Goal: Navigation & Orientation: Understand site structure

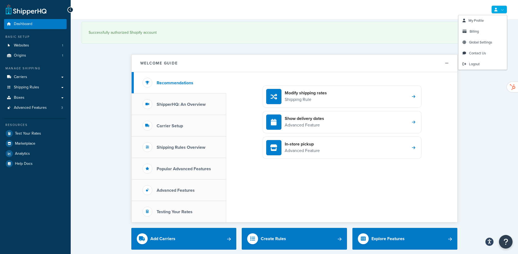
click at [497, 7] on link at bounding box center [499, 9] width 16 height 8
click at [468, 19] on link "My Profile" at bounding box center [482, 20] width 48 height 11
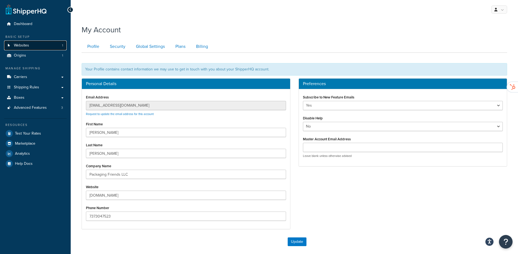
click at [45, 44] on link "Websites 1" at bounding box center [35, 45] width 62 height 10
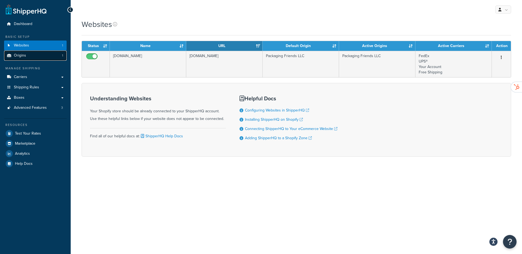
click at [32, 57] on link "Origins 1" at bounding box center [35, 56] width 62 height 10
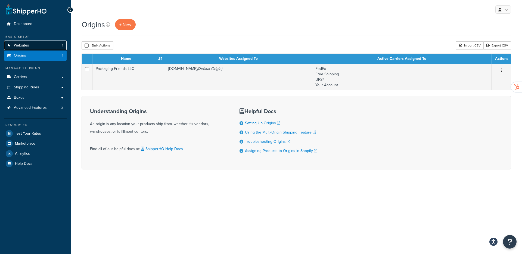
click at [33, 46] on link "Websites 1" at bounding box center [35, 45] width 62 height 10
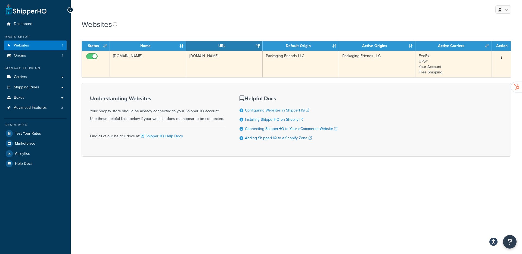
click at [502, 57] on button "button" at bounding box center [501, 57] width 8 height 9
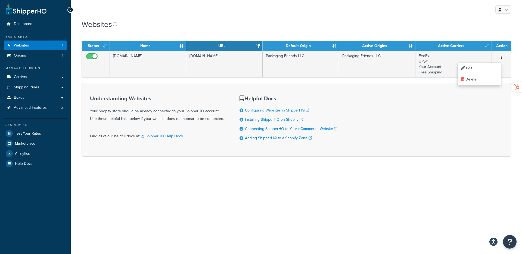
click at [381, 117] on div "Understanding Websites Your Shopify store should be already connected to your S…" at bounding box center [296, 120] width 429 height 74
click at [58, 98] on link "Boxes" at bounding box center [35, 98] width 62 height 10
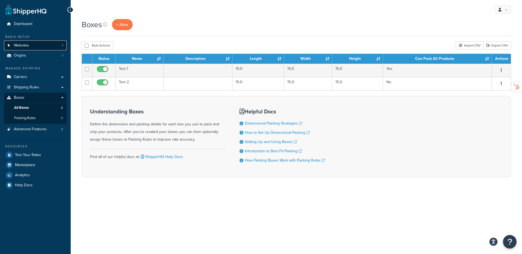
click at [41, 45] on link "Websites 1" at bounding box center [35, 45] width 62 height 10
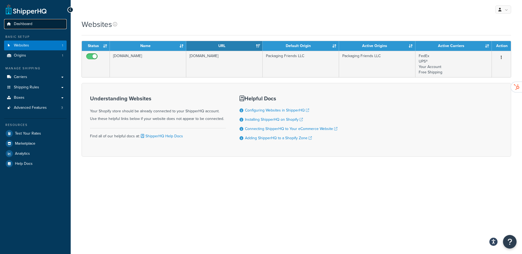
click at [30, 24] on span "Dashboard" at bounding box center [23, 24] width 18 height 5
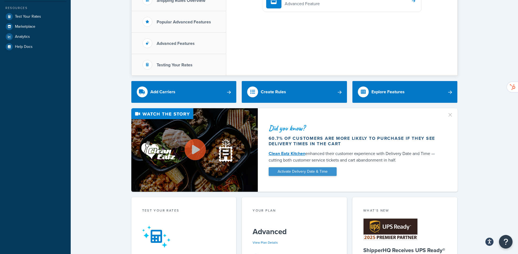
scroll to position [124, 0]
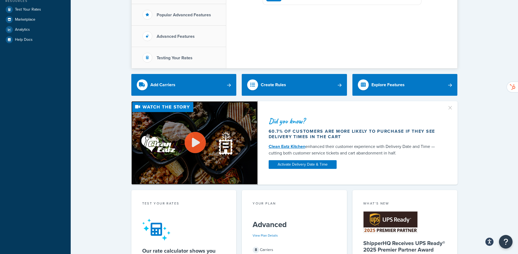
click at [202, 146] on link at bounding box center [194, 142] width 126 height 6
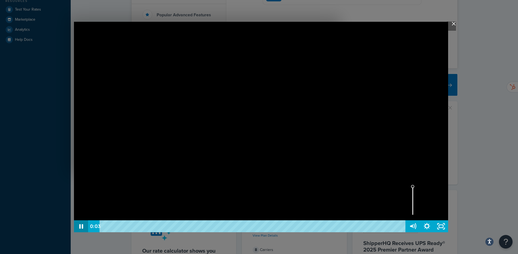
click at [77, 226] on icon "Pause" at bounding box center [81, 226] width 14 height 12
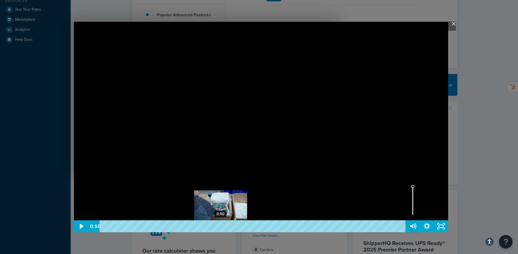
click at [221, 230] on div "0:50" at bounding box center [253, 226] width 297 height 12
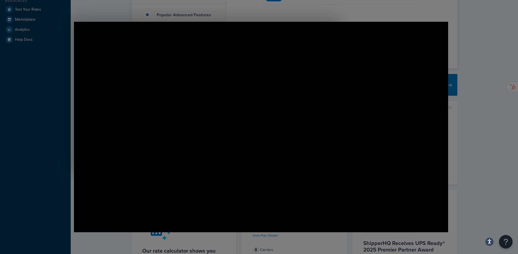
click at [449, 24] on div at bounding box center [261, 210] width 522 height 669
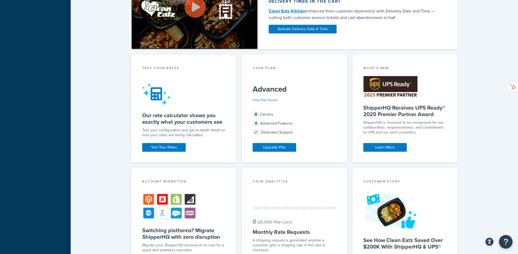
scroll to position [291, 0]
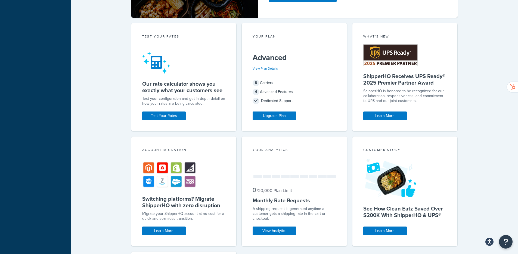
click at [174, 168] on img at bounding box center [169, 174] width 54 height 29
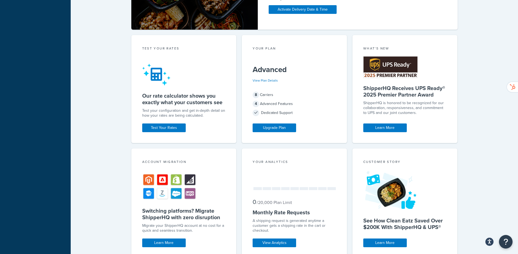
scroll to position [0, 0]
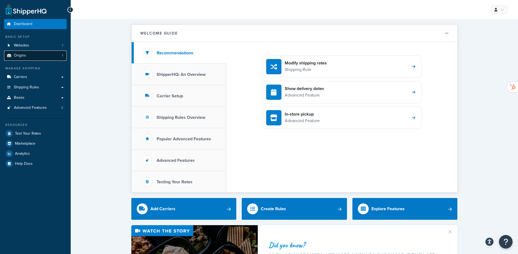
click at [22, 57] on span "Origins" at bounding box center [20, 55] width 12 height 5
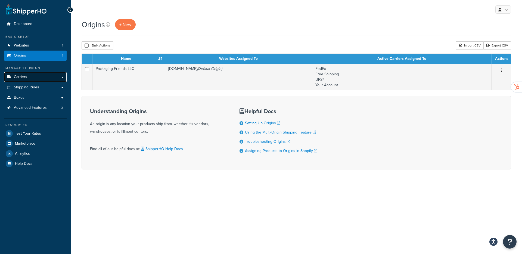
click at [30, 76] on link "Carriers" at bounding box center [35, 77] width 62 height 10
